Goal: Information Seeking & Learning: Learn about a topic

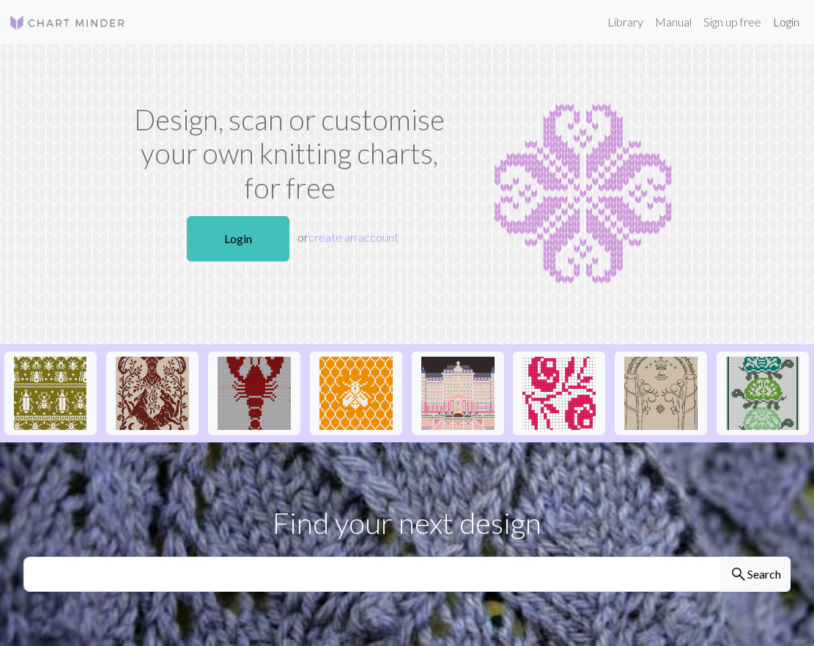
click at [792, 24] on link "Login" at bounding box center [786, 21] width 38 height 29
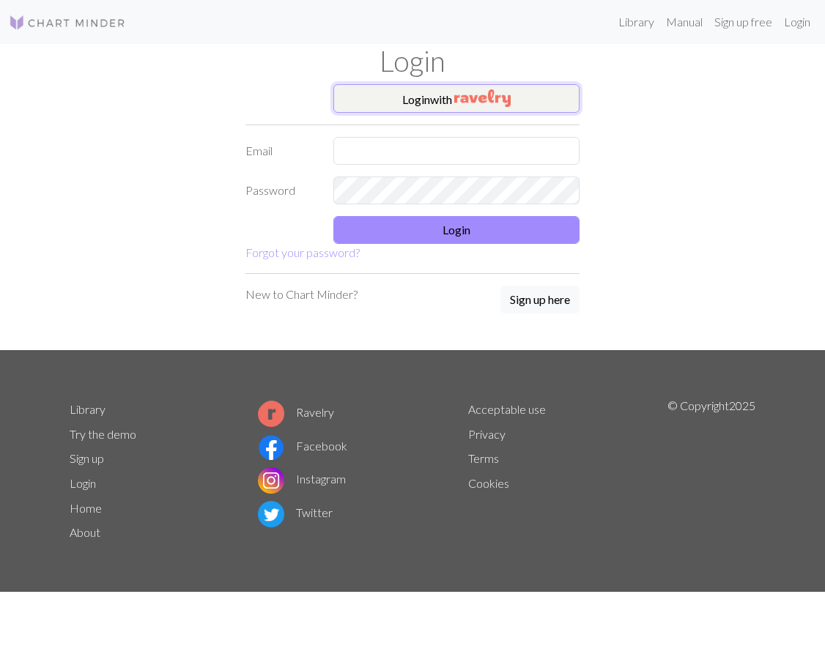
click at [420, 100] on button "Login with" at bounding box center [456, 98] width 246 height 29
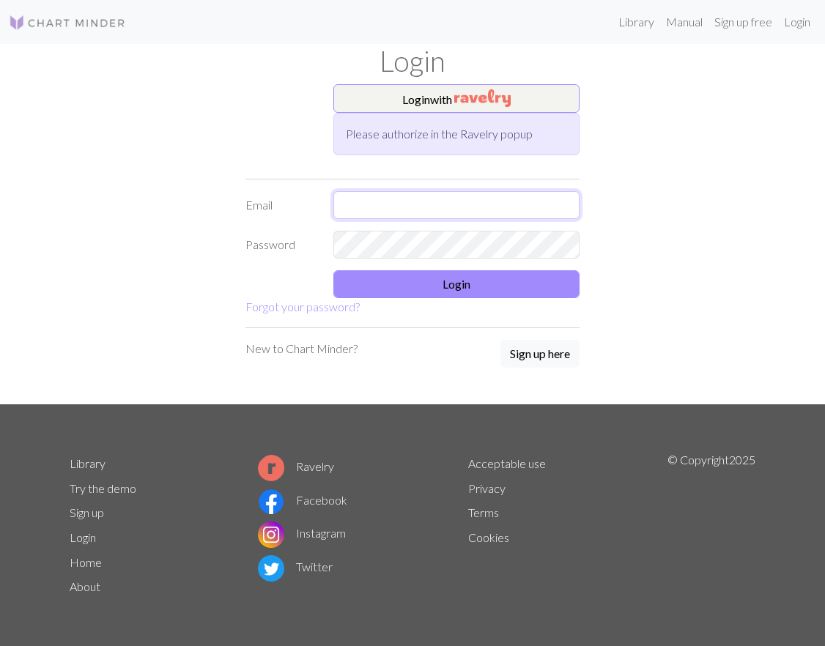
click at [412, 201] on input "text" at bounding box center [456, 205] width 246 height 28
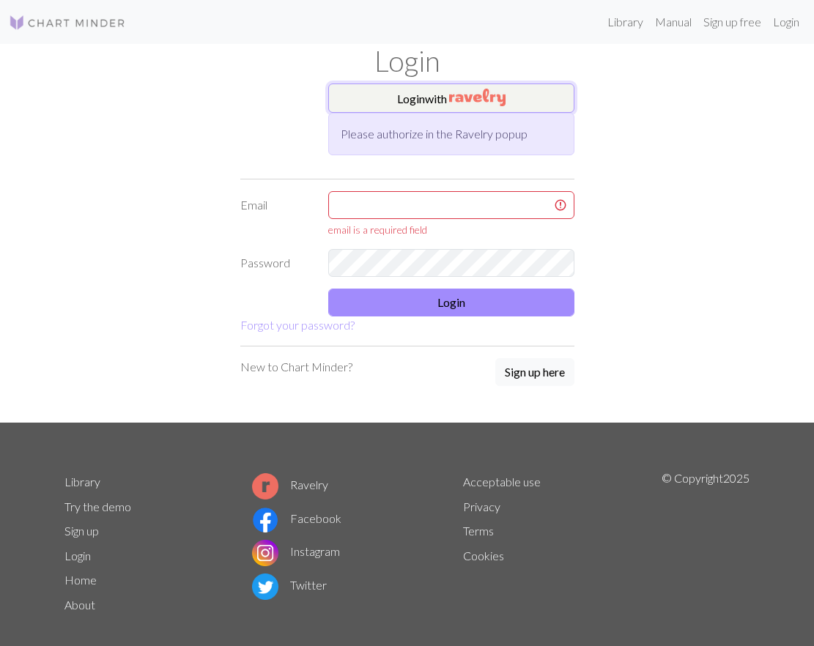
click at [428, 98] on button "Login with" at bounding box center [451, 98] width 246 height 29
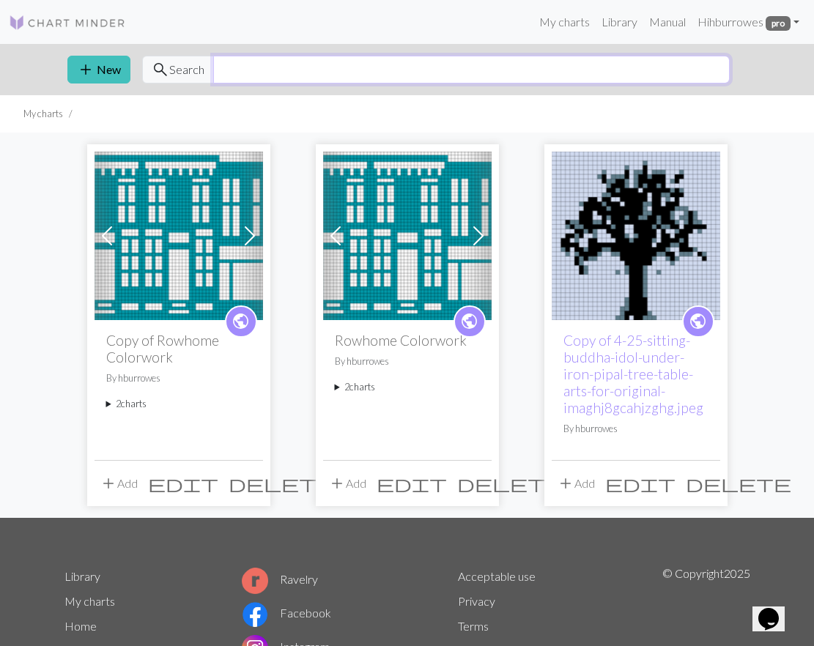
click at [250, 73] on input "text" at bounding box center [471, 70] width 517 height 28
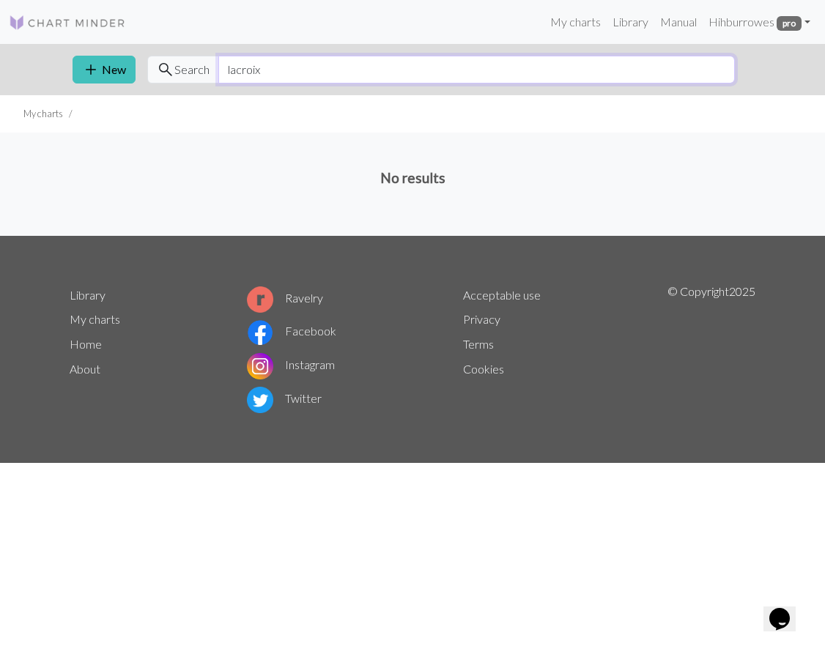
drag, startPoint x: 292, startPoint y: 71, endPoint x: 174, endPoint y: 48, distance: 120.3
click at [174, 48] on div "add New search Search lacroix" at bounding box center [412, 69] width 703 height 51
type input "can"
click at [62, 29] on img at bounding box center [67, 23] width 117 height 18
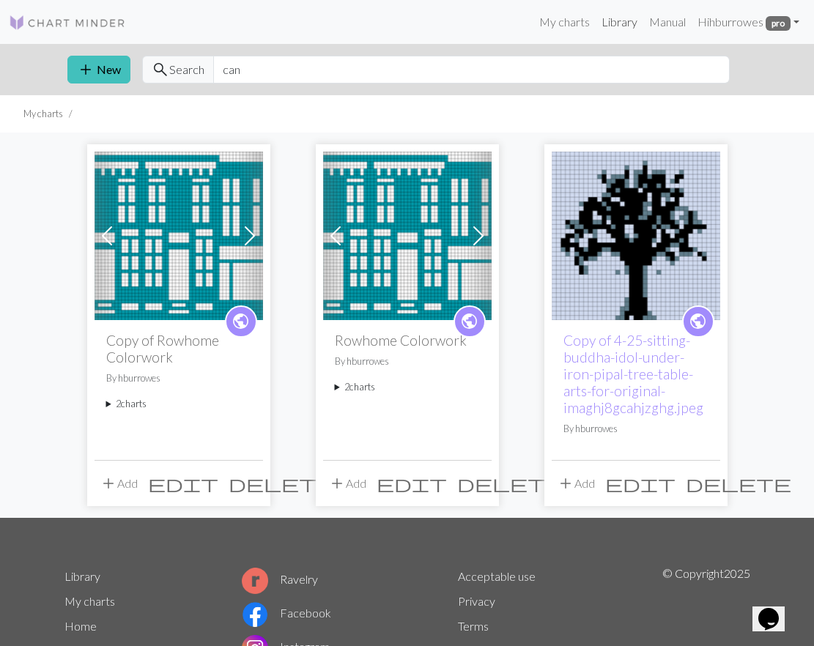
click at [626, 26] on link "Library" at bounding box center [620, 21] width 48 height 29
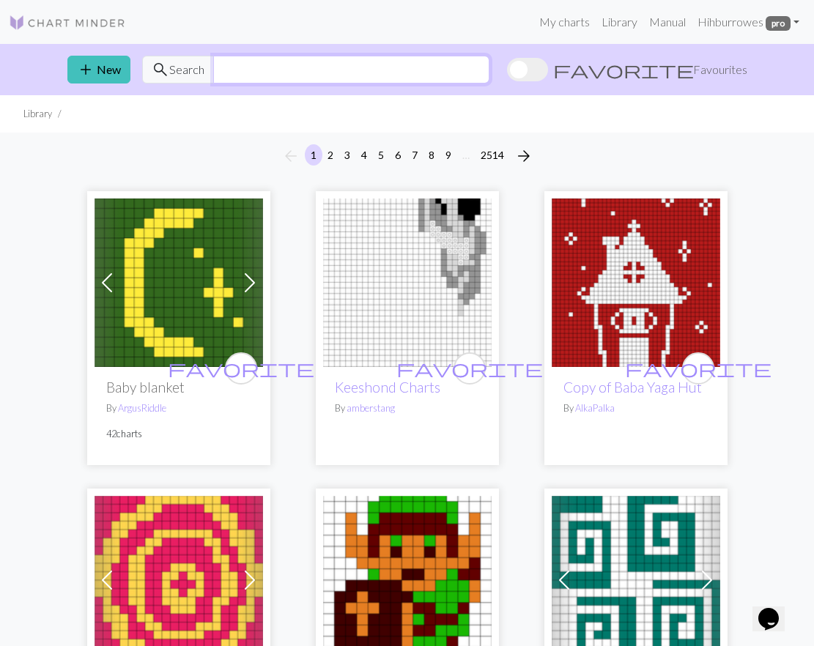
click at [257, 75] on input "text" at bounding box center [351, 70] width 276 height 28
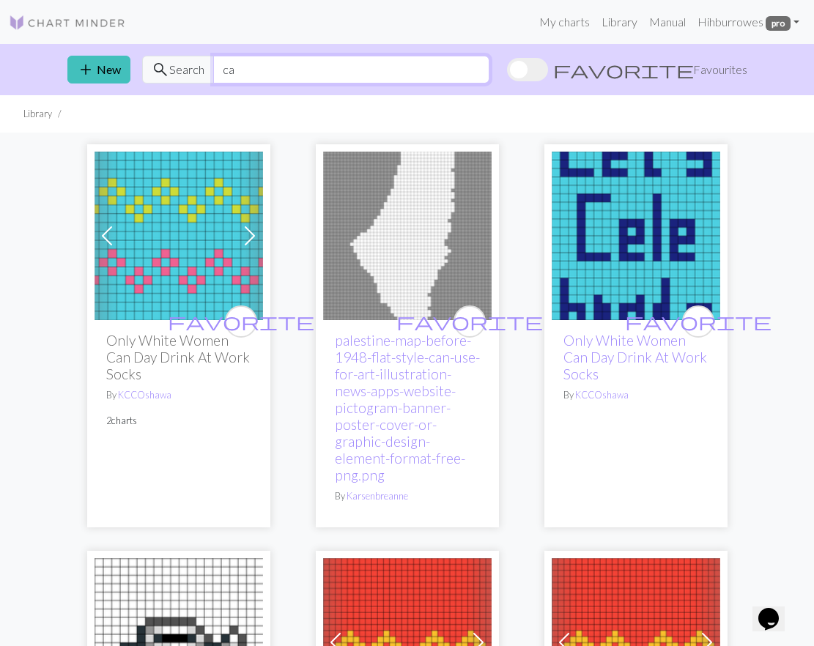
type input "c"
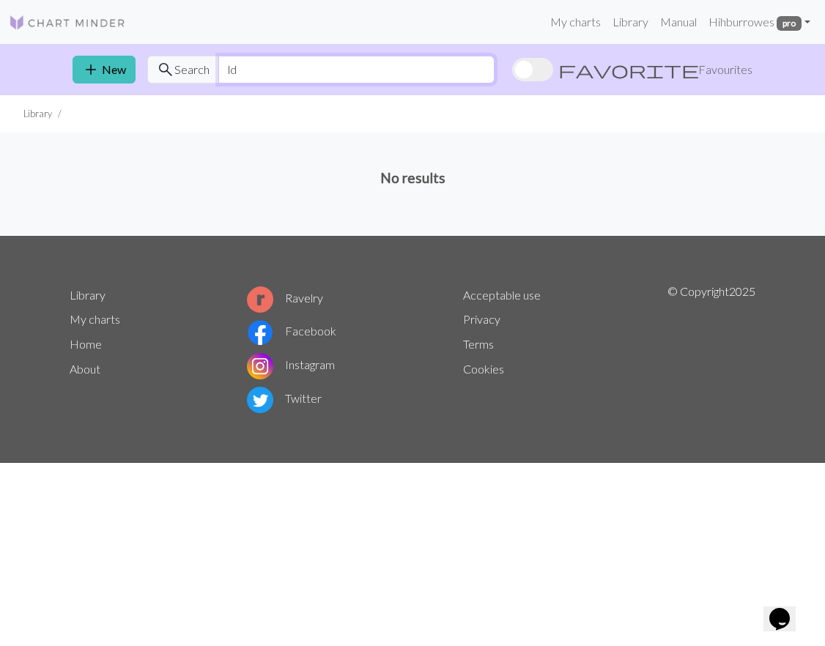
type input "l"
type input "diet coke"
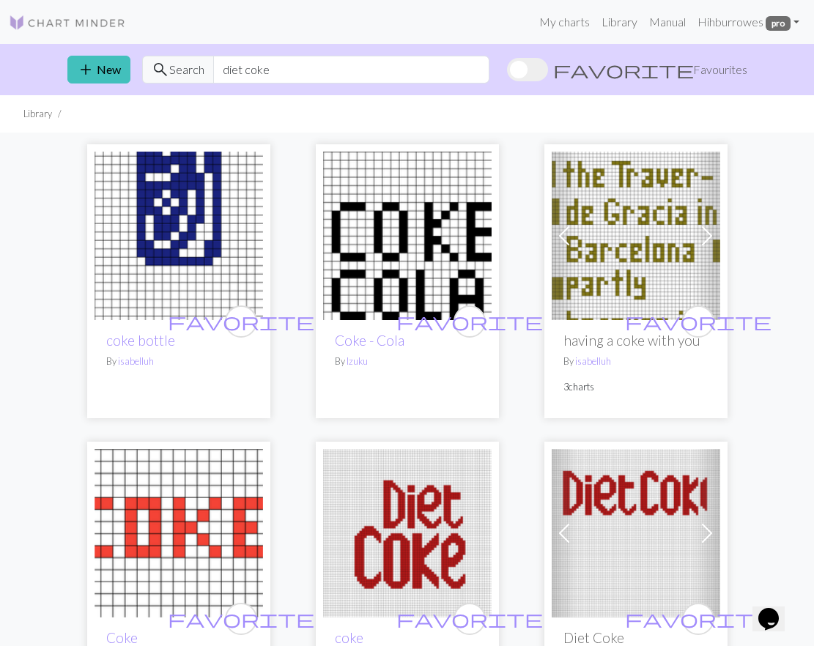
click at [170, 122] on ul "Library" at bounding box center [407, 113] width 814 height 37
click at [171, 232] on img at bounding box center [179, 236] width 169 height 169
click at [254, 71] on input "diet coke" at bounding box center [351, 70] width 276 height 28
type input "d"
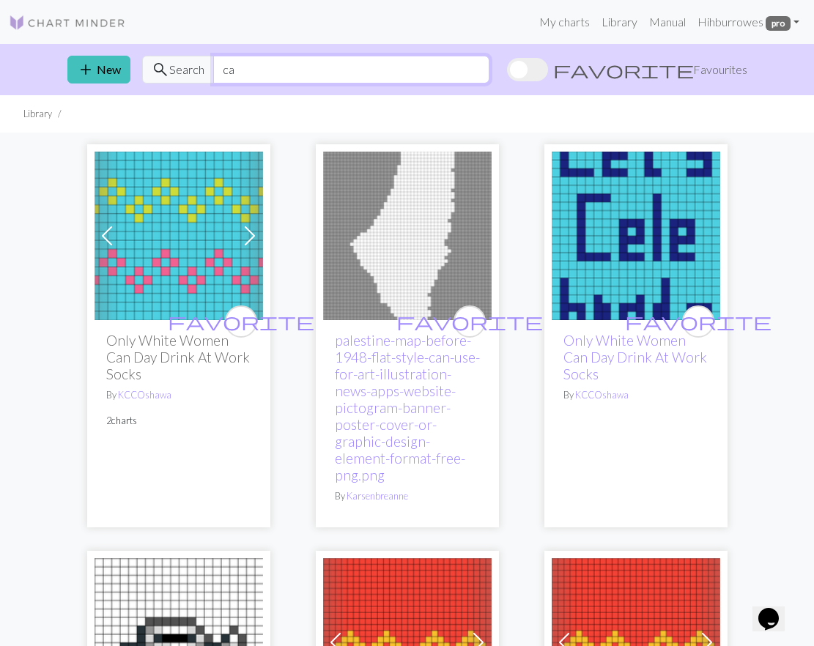
type input "c"
type input "e"
type input "beer"
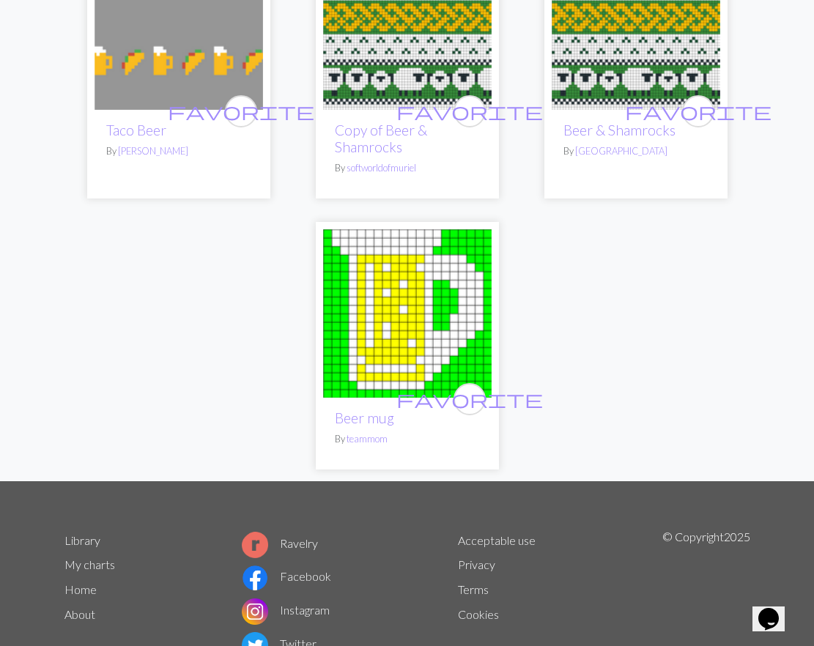
scroll to position [2275, 0]
